Goal: Find specific page/section: Find specific page/section

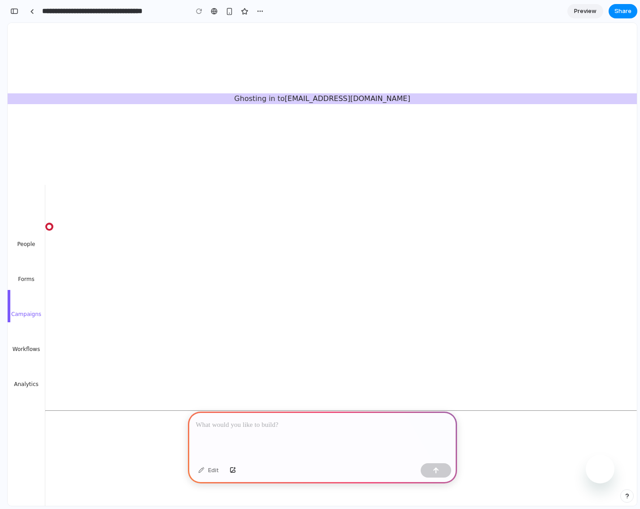
click at [28, 305] on link "Campaigns" at bounding box center [26, 306] width 37 height 32
click at [28, 290] on link "Campaigns" at bounding box center [26, 306] width 37 height 32
click at [25, 271] on link "Forms" at bounding box center [26, 271] width 37 height 32
